Goal: Task Accomplishment & Management: Use online tool/utility

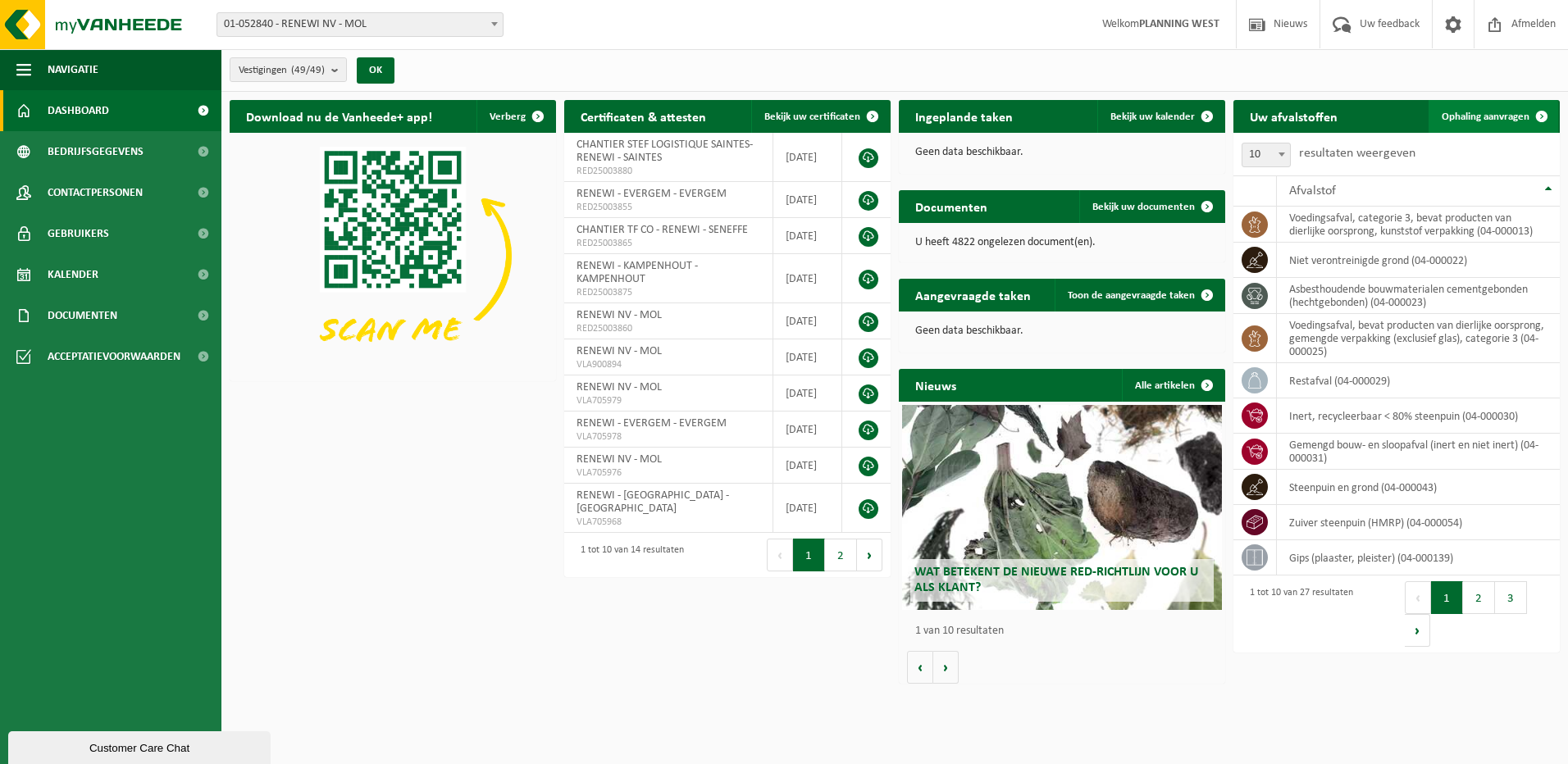
click at [1487, 112] on span "Ophaling aanvragen" at bounding box center [1486, 117] width 88 height 11
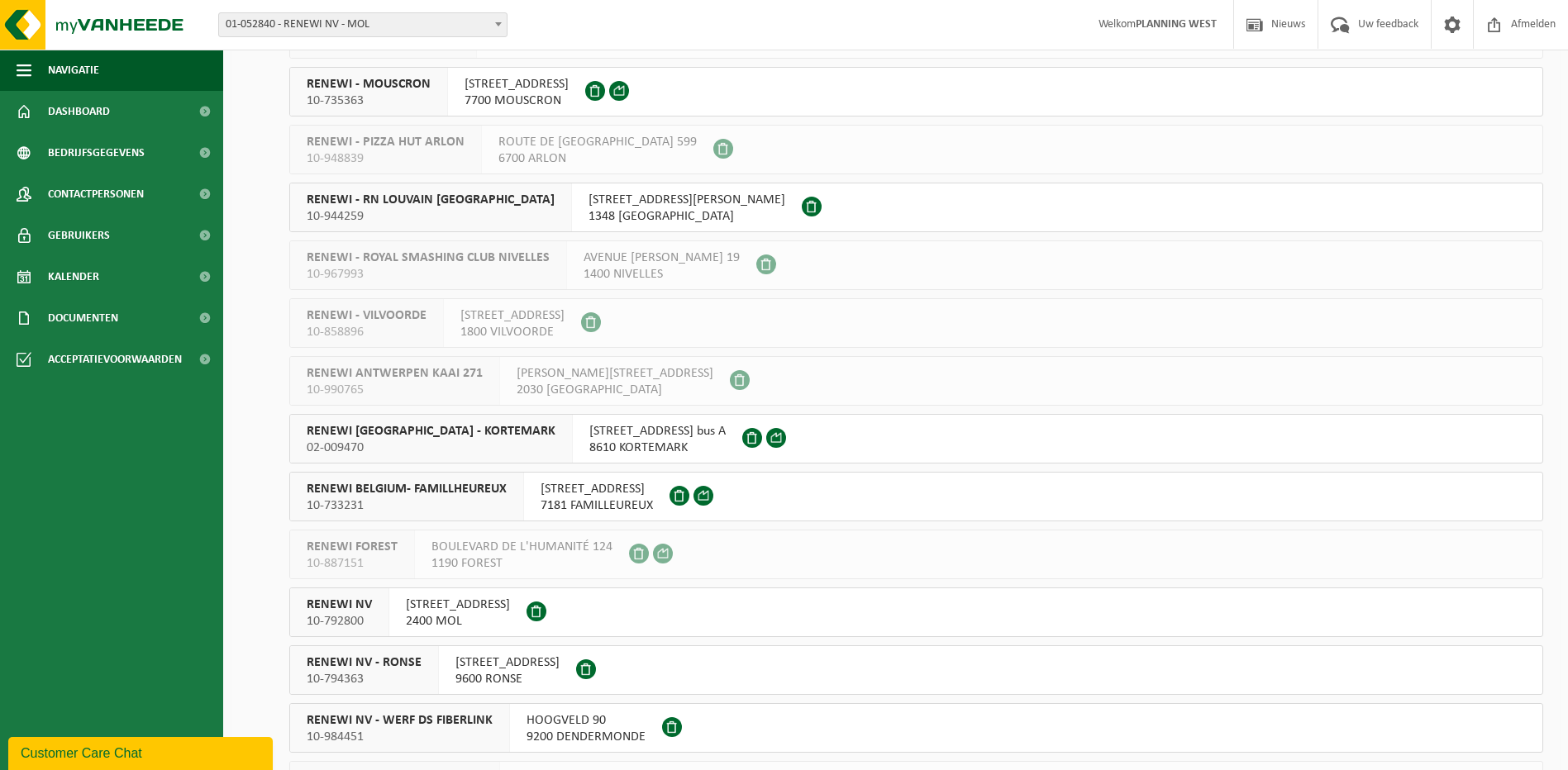
scroll to position [1983, 0]
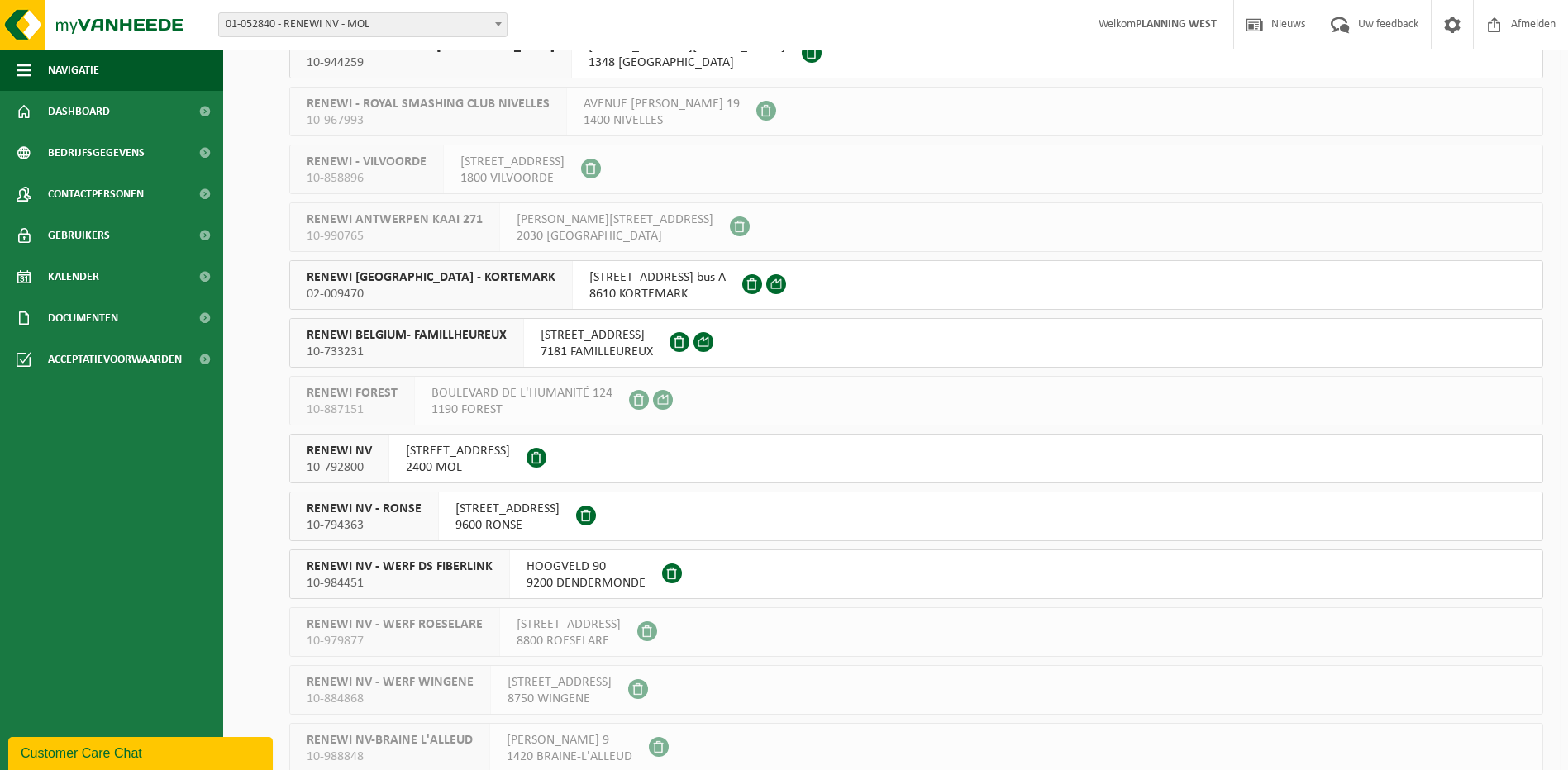
click at [356, 453] on span "RENEWI NV" at bounding box center [339, 451] width 65 height 16
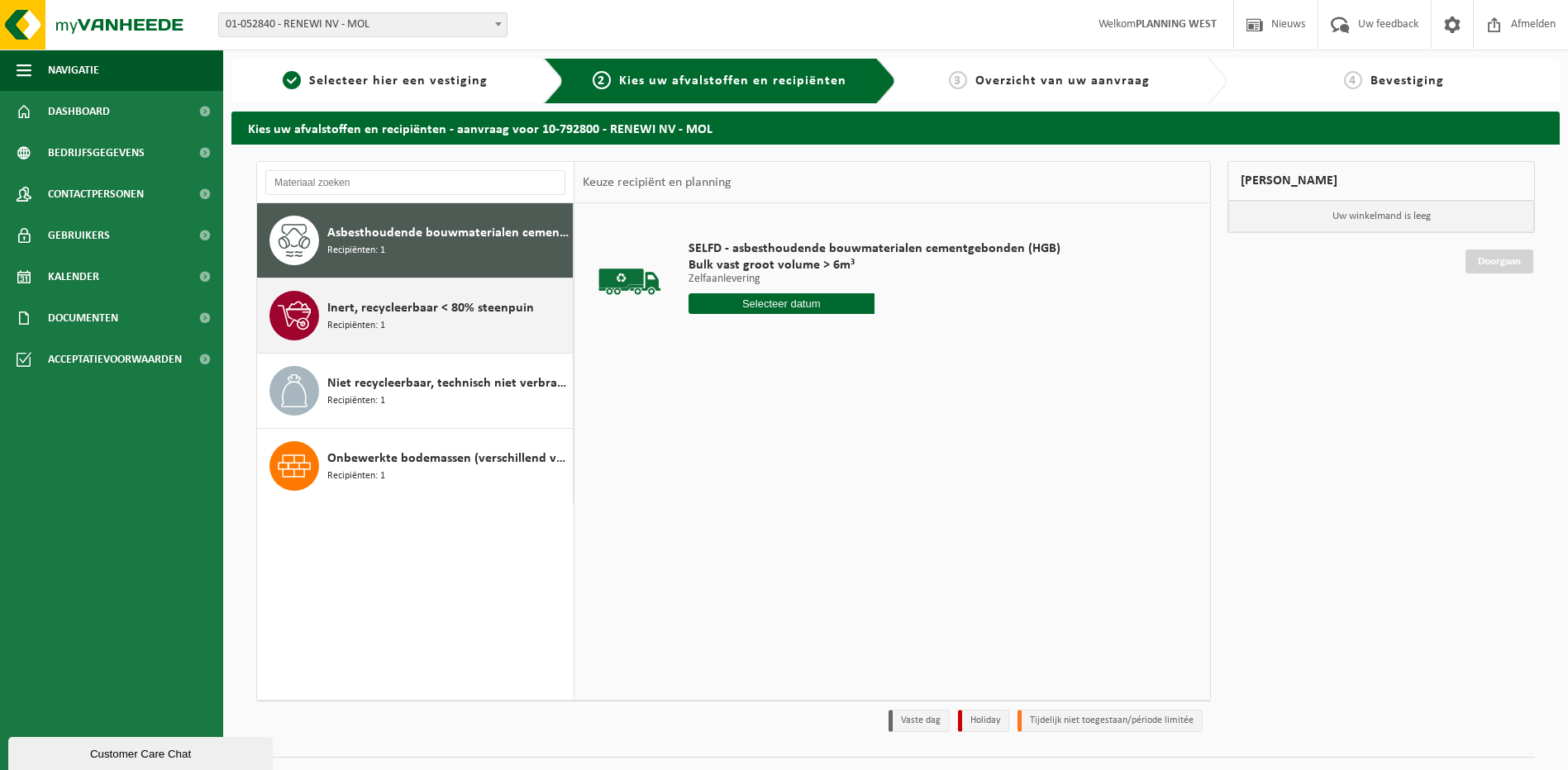
click at [422, 289] on div "Inert, recycleerbaar < 80% steenpuin Recipiënten: 1" at bounding box center [415, 315] width 316 height 74
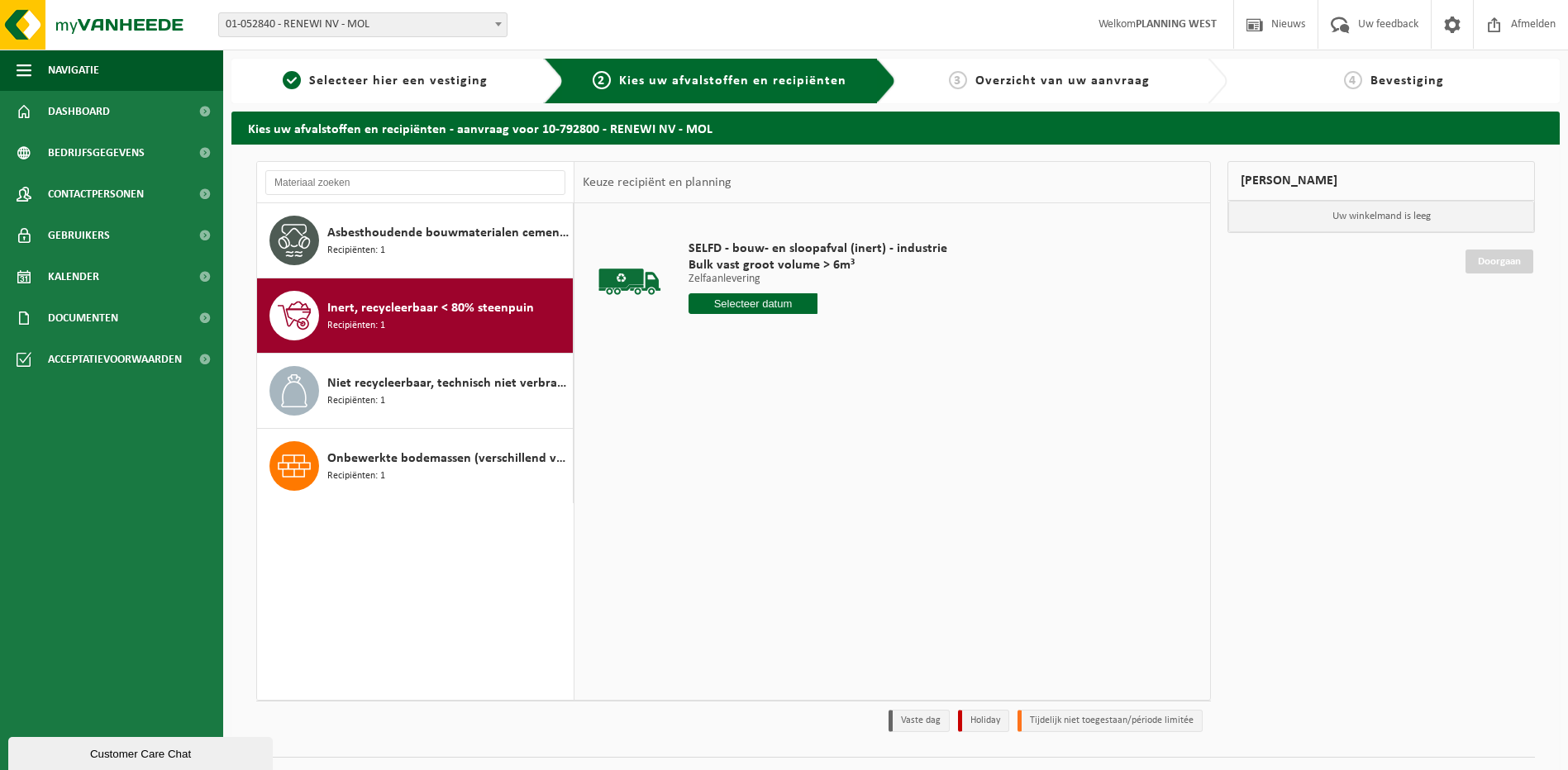
click at [712, 305] on input "text" at bounding box center [752, 303] width 130 height 21
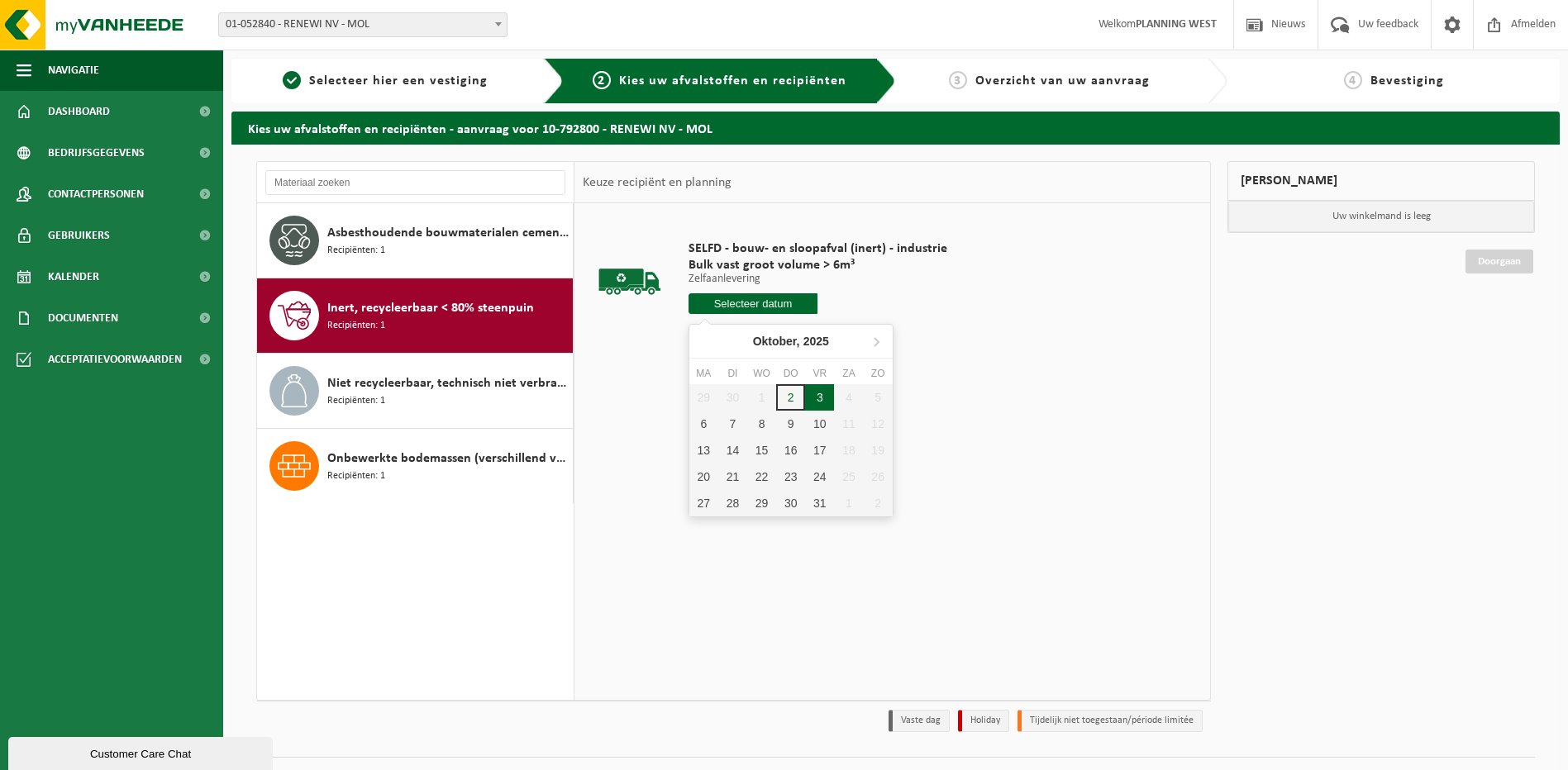
click at [820, 393] on div "3" at bounding box center [819, 398] width 29 height 27
type input "Van 2025-10-03"
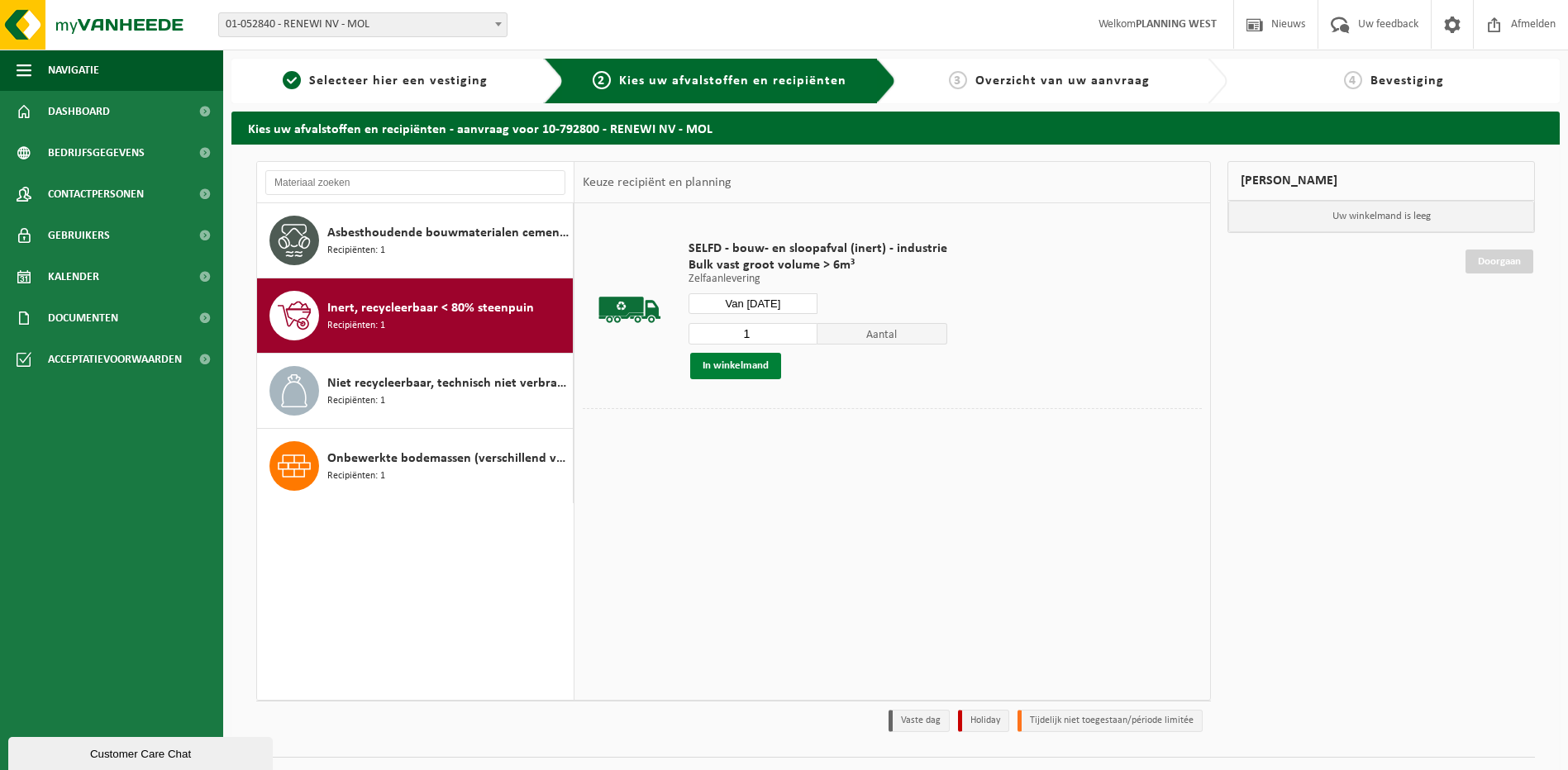
drag, startPoint x: 739, startPoint y: 367, endPoint x: 870, endPoint y: 374, distance: 131.2
click at [739, 366] on button "In winkelmand" at bounding box center [735, 366] width 91 height 27
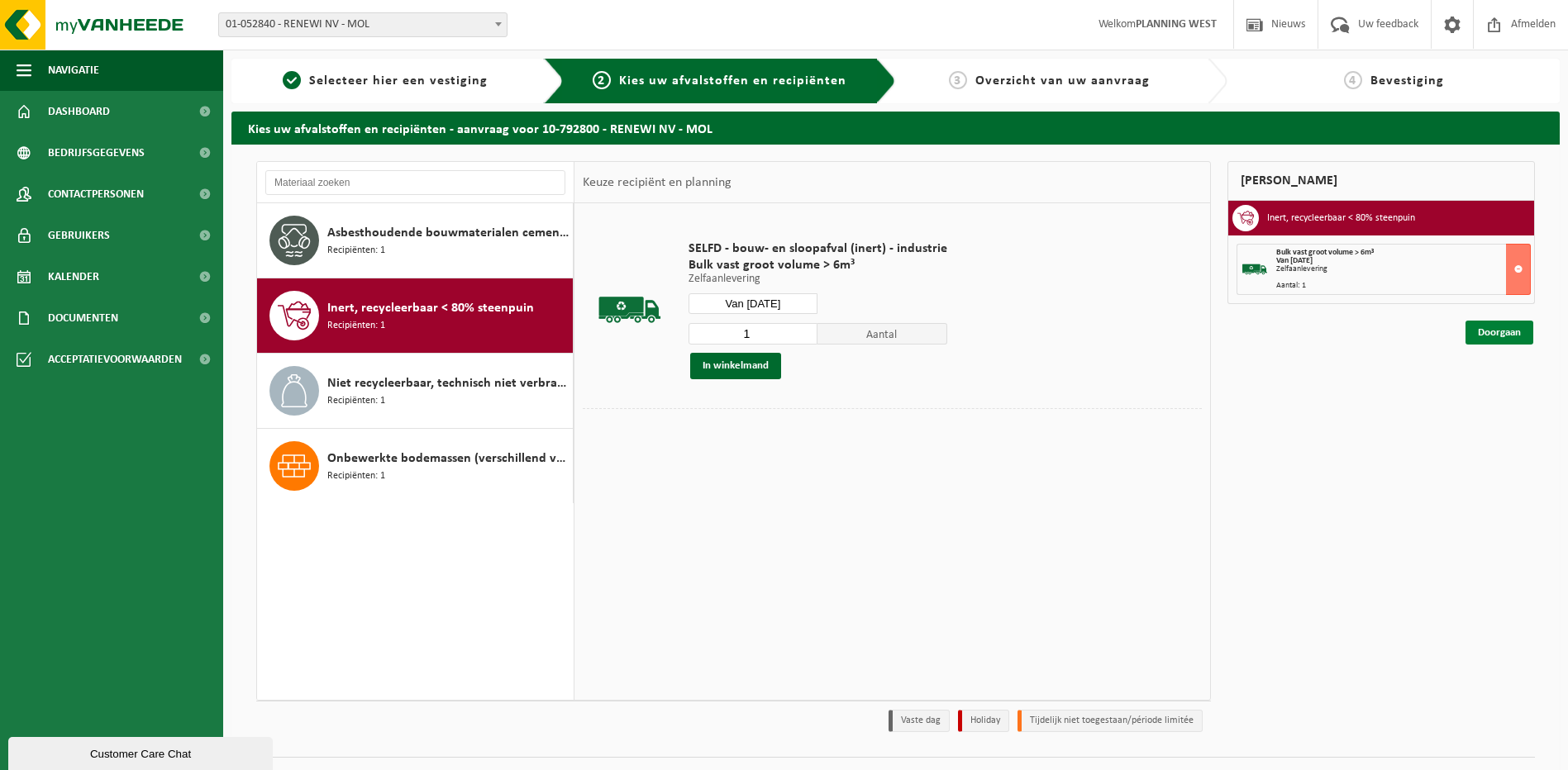
click at [1508, 330] on link "Doorgaan" at bounding box center [1499, 332] width 68 height 24
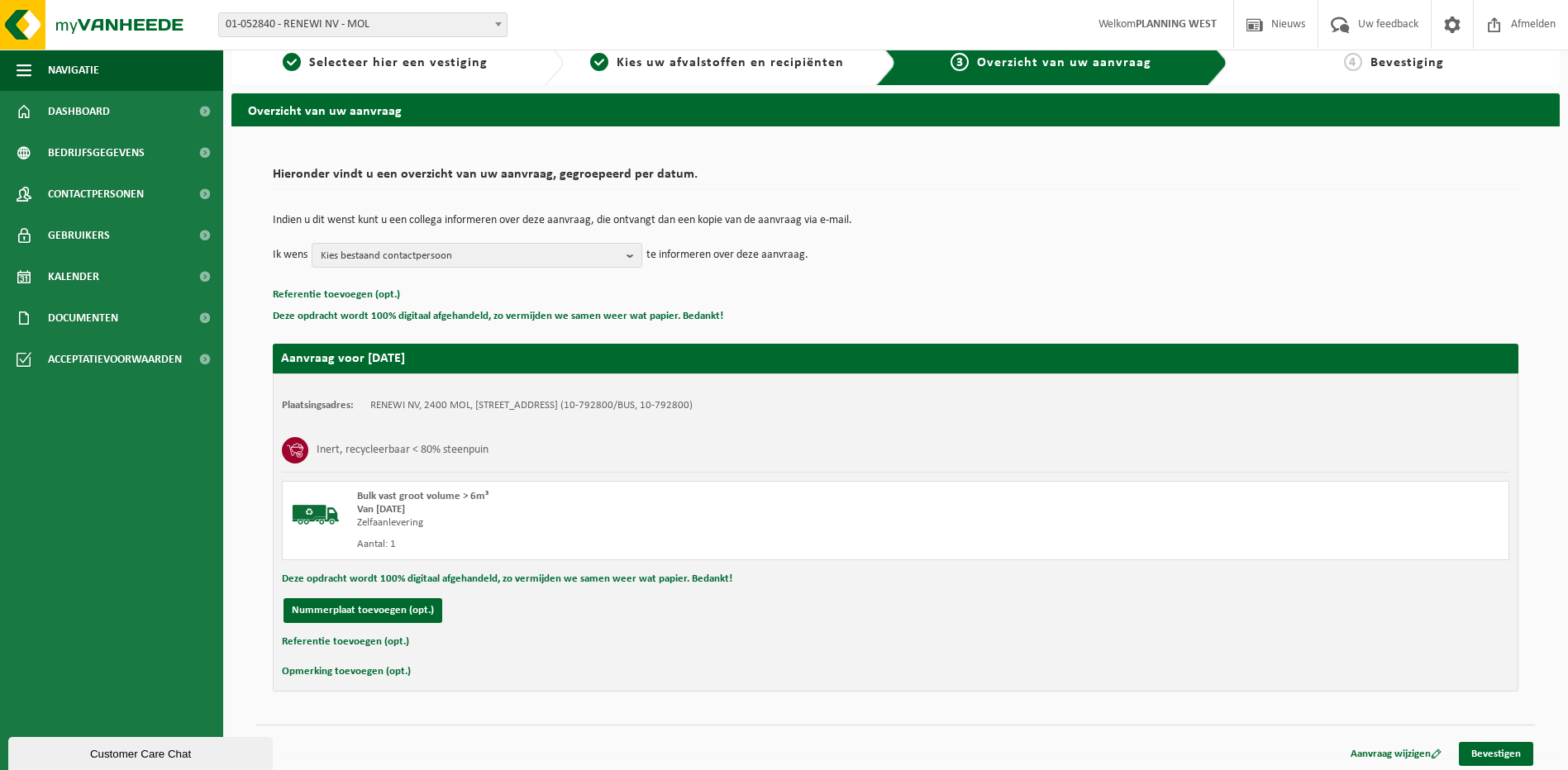
scroll to position [23, 0]
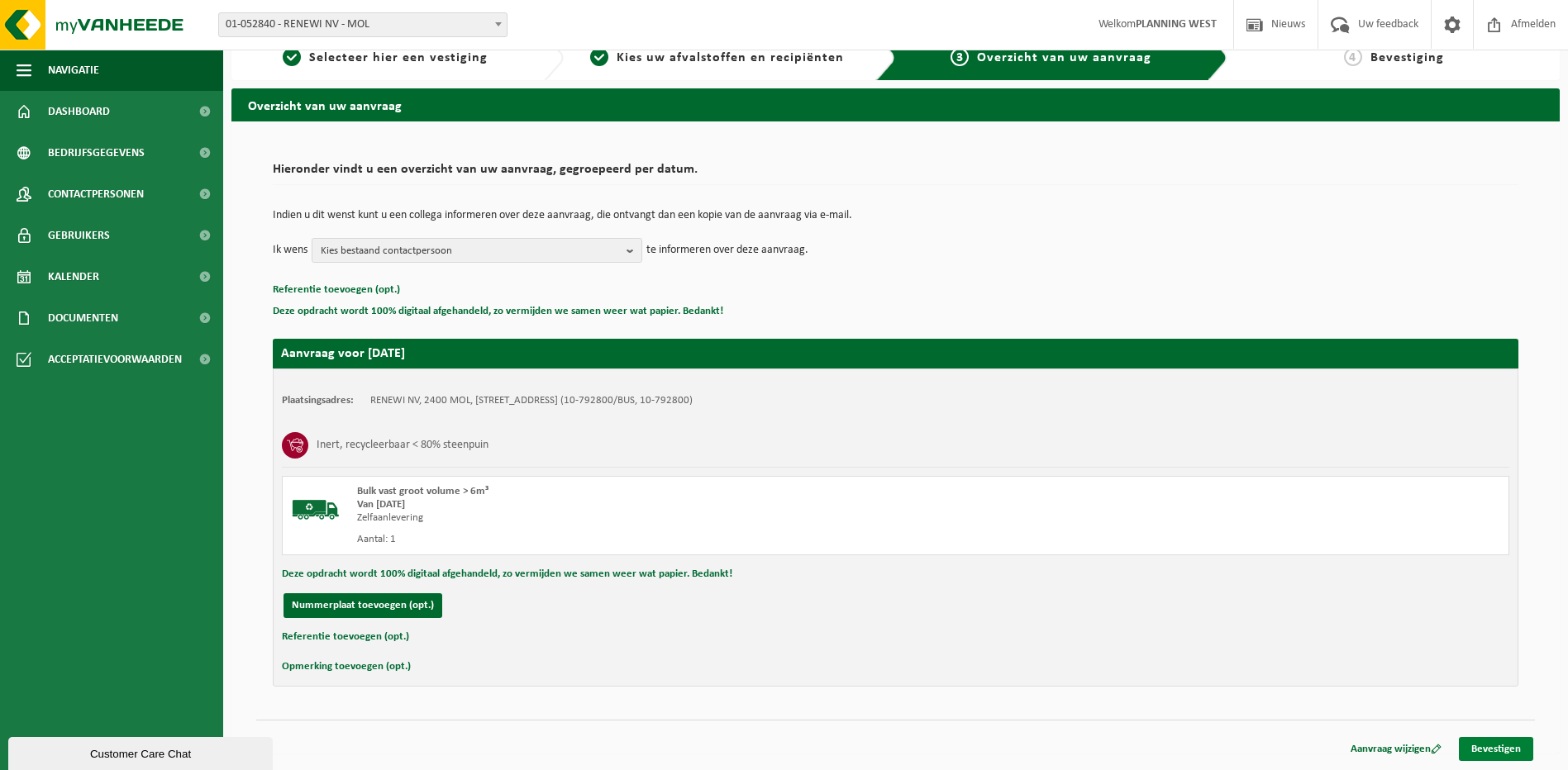
click at [1484, 758] on link "Bevestigen" at bounding box center [1495, 749] width 74 height 24
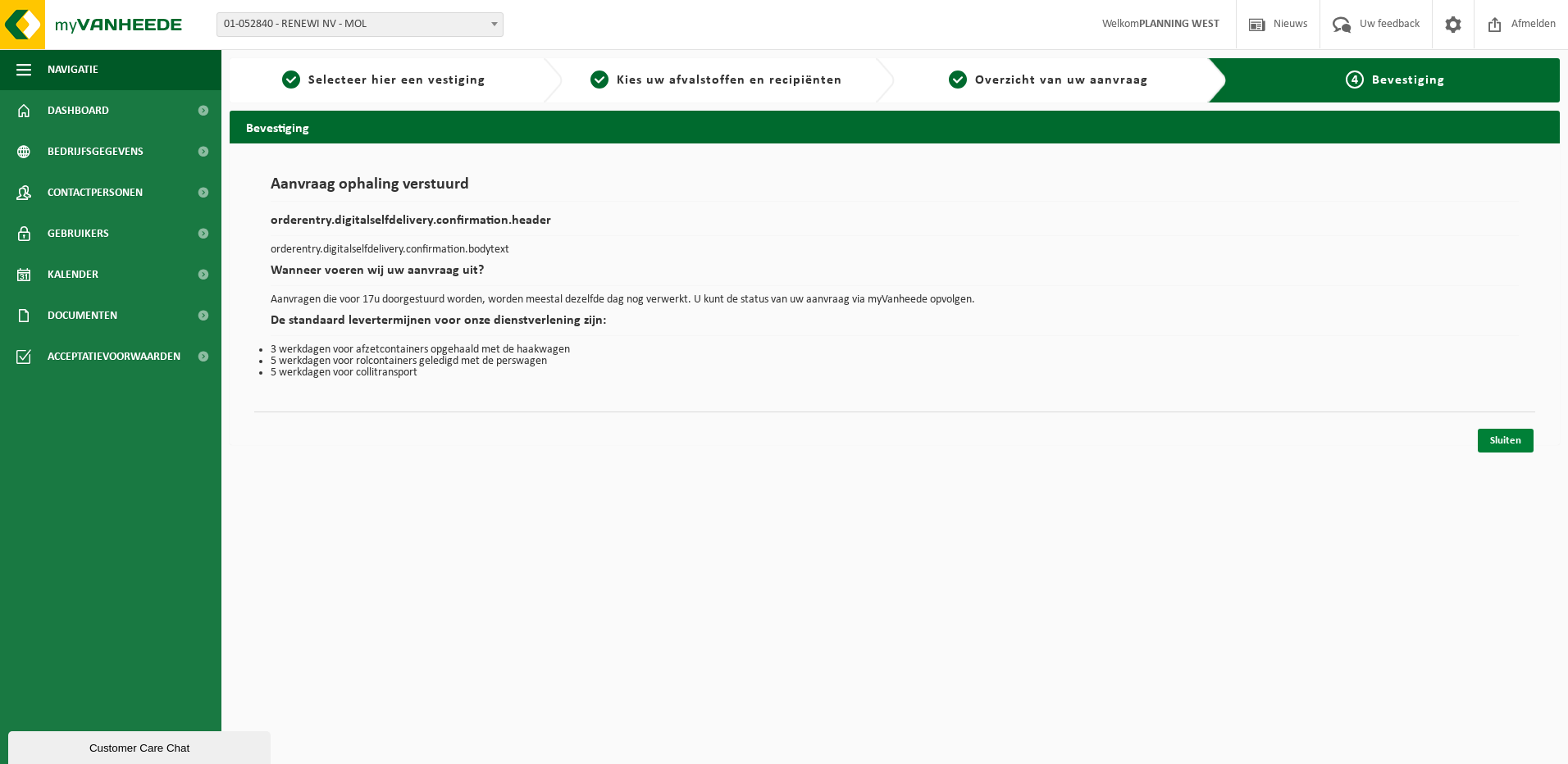
click at [1508, 441] on link "Sluiten" at bounding box center [1506, 440] width 56 height 24
